Goal: Task Accomplishment & Management: Use online tool/utility

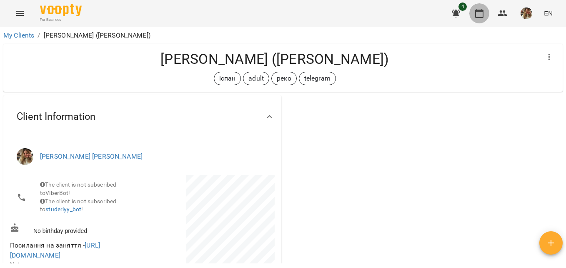
click at [487, 13] on button "button" at bounding box center [479, 13] width 20 height 20
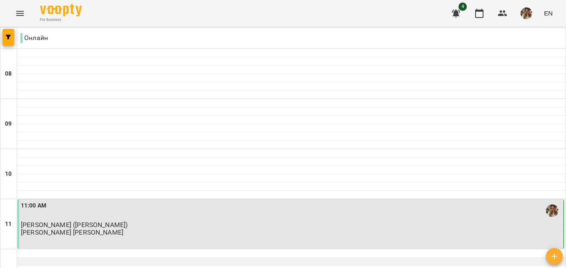
scroll to position [125, 0]
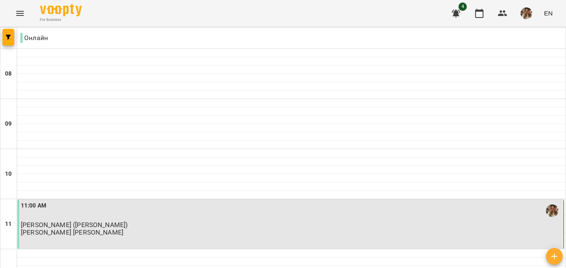
type input "**********"
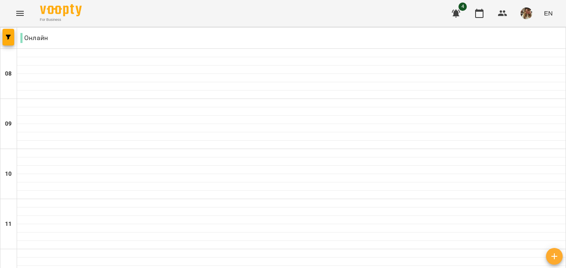
type input "**********"
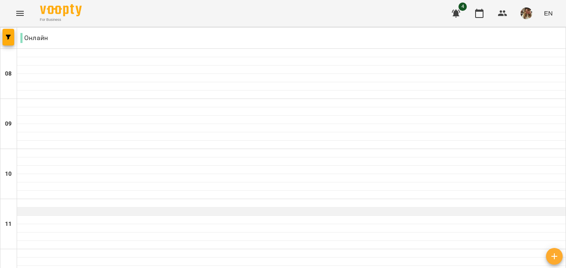
scroll to position [208, 0]
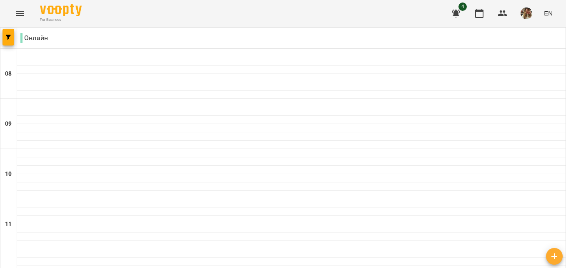
drag, startPoint x: 157, startPoint y: 124, endPoint x: 115, endPoint y: 109, distance: 44.5
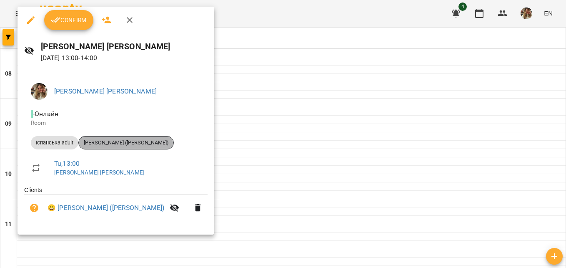
click at [120, 144] on span "[PERSON_NAME] ([PERSON_NAME])" at bounding box center [126, 143] width 95 height 8
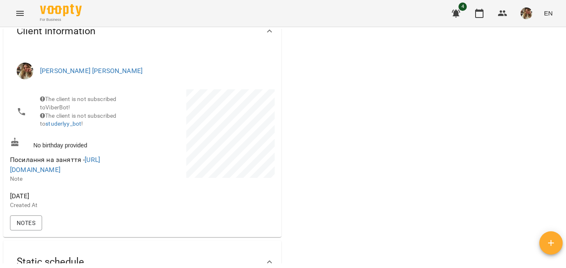
scroll to position [125, 0]
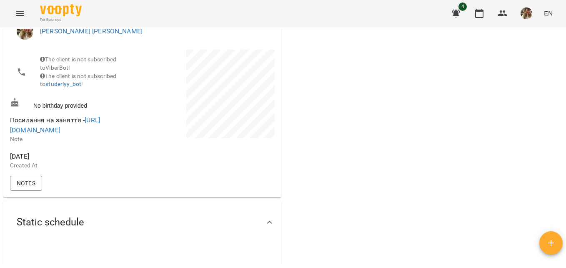
drag, startPoint x: 134, startPoint y: 136, endPoint x: 8, endPoint y: 139, distance: 126.3
click at [8, 139] on div "[PERSON_NAME] The client is not subscribed to ViberBot! The client is not subsc…" at bounding box center [142, 105] width 278 height 184
drag, startPoint x: 8, startPoint y: 139, endPoint x: 18, endPoint y: 136, distance: 11.3
copy link "[URL][DOMAIN_NAME]"
